Goal: Task Accomplishment & Management: Complete application form

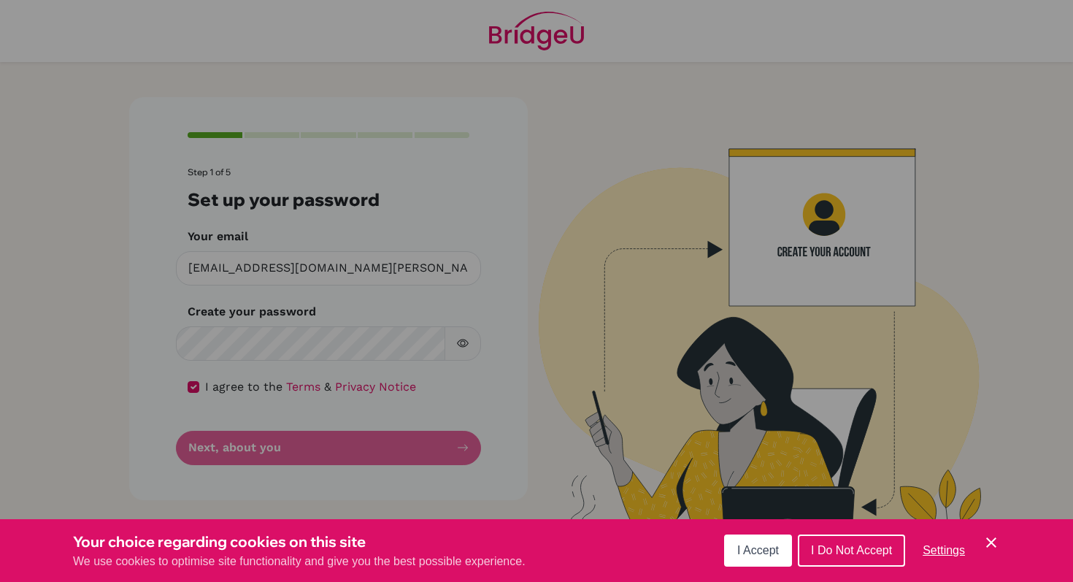
click at [767, 554] on span "I Accept" at bounding box center [758, 550] width 42 height 12
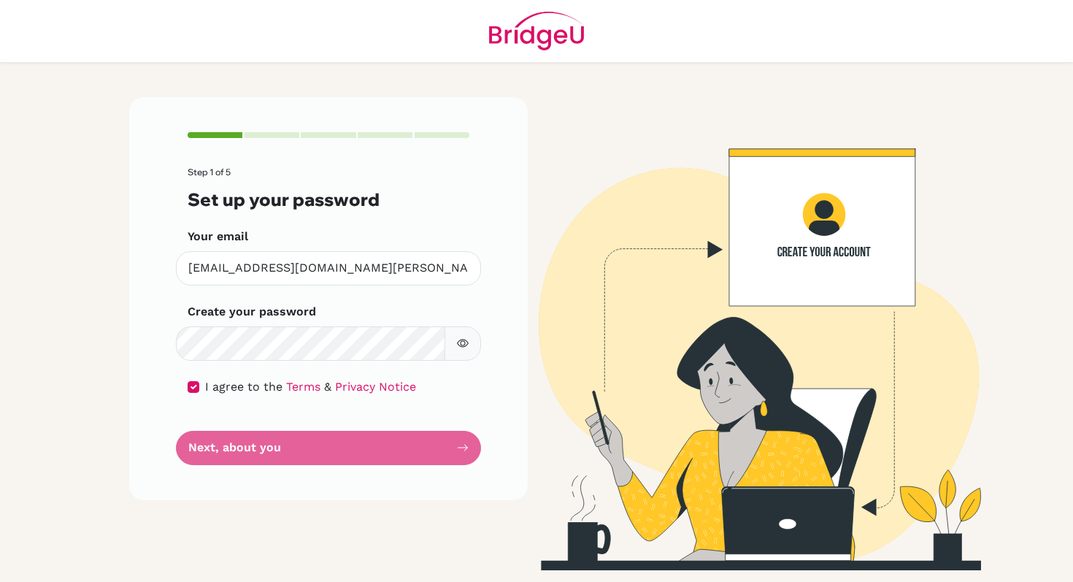
click at [292, 451] on form "Step 1 of 5 Set up your password Your email [EMAIL_ADDRESS][DOMAIN_NAME][PERSON…" at bounding box center [329, 315] width 282 height 297
click at [461, 445] on form "Step 1 of 5 Set up your password Your email wfraske@student.tisa.az Invalid ema…" at bounding box center [329, 315] width 282 height 297
click at [192, 386] on input "checkbox" at bounding box center [194, 387] width 12 height 12
checkbox input "true"
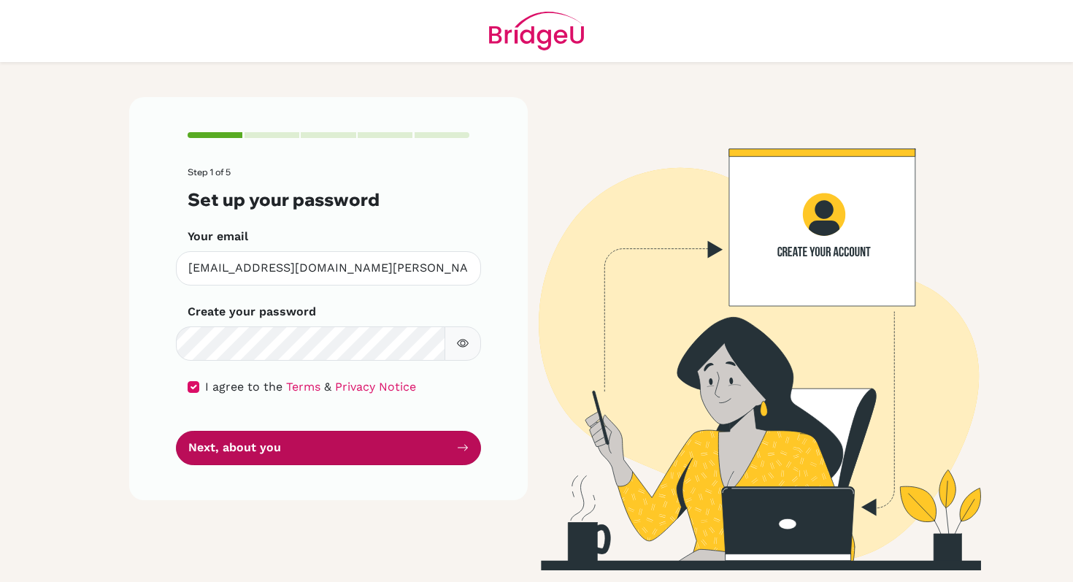
click at [209, 450] on button "Next, about you" at bounding box center [328, 448] width 305 height 34
click at [242, 443] on button "Next, about you" at bounding box center [328, 448] width 305 height 34
click at [451, 453] on button "Next, about you" at bounding box center [328, 448] width 305 height 34
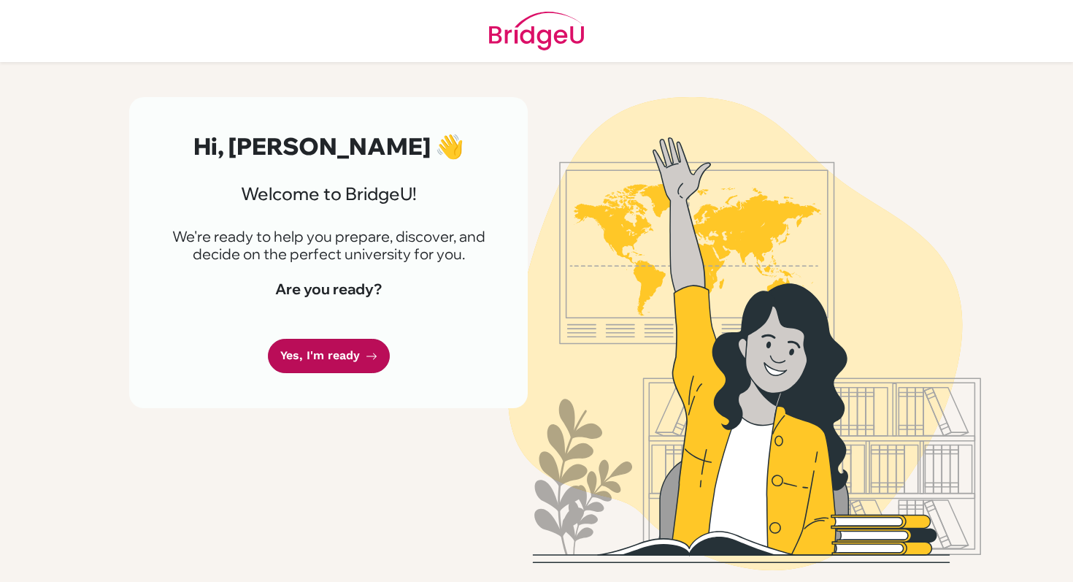
click at [349, 363] on link "Yes, I'm ready" at bounding box center [329, 356] width 122 height 34
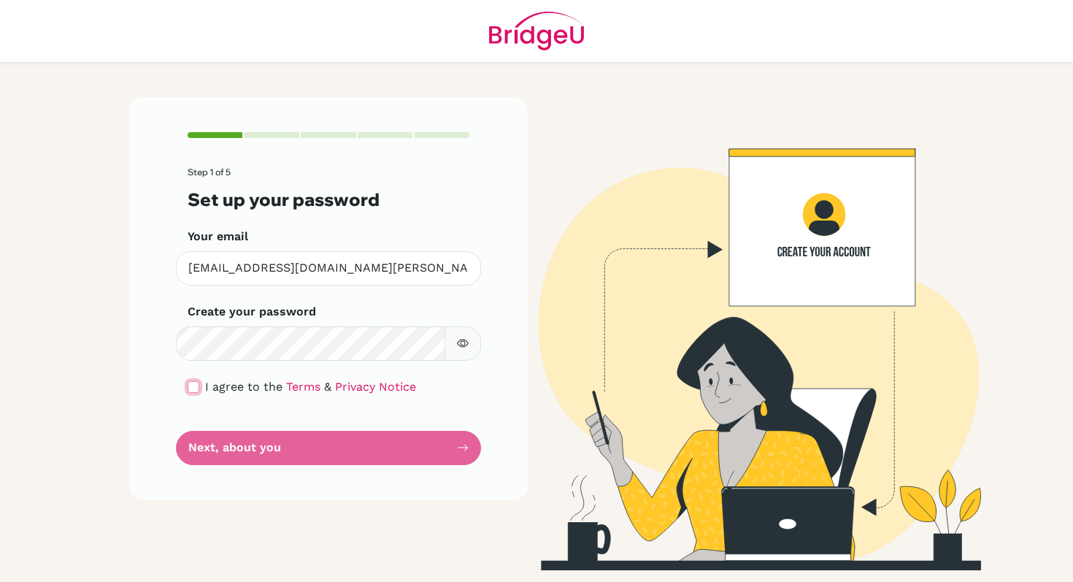
click at [193, 386] on input "checkbox" at bounding box center [194, 387] width 12 height 12
checkbox input "true"
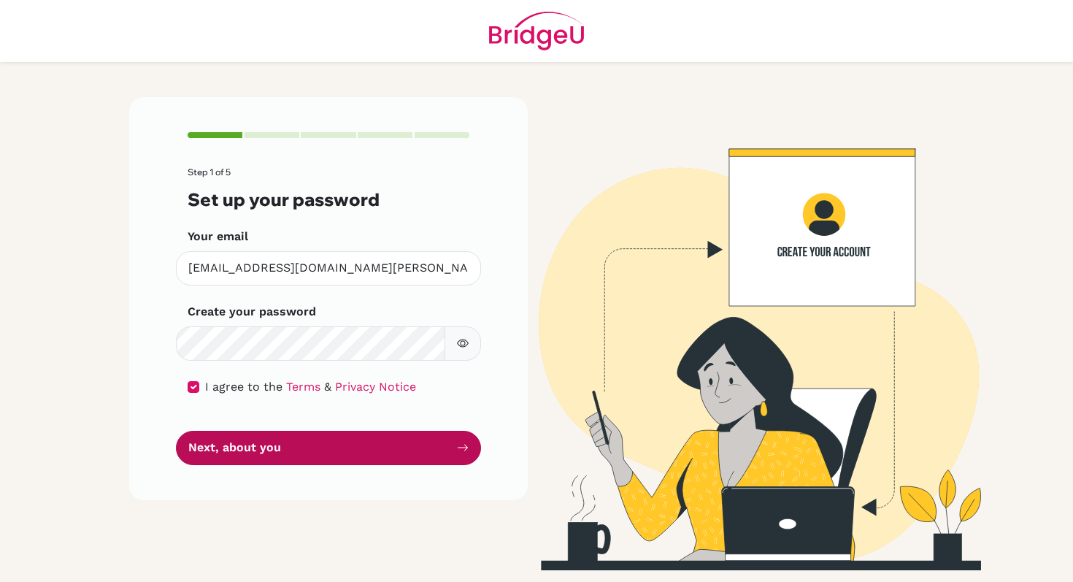
click at [231, 442] on button "Next, about you" at bounding box center [328, 448] width 305 height 34
